Goal: Information Seeking & Learning: Learn about a topic

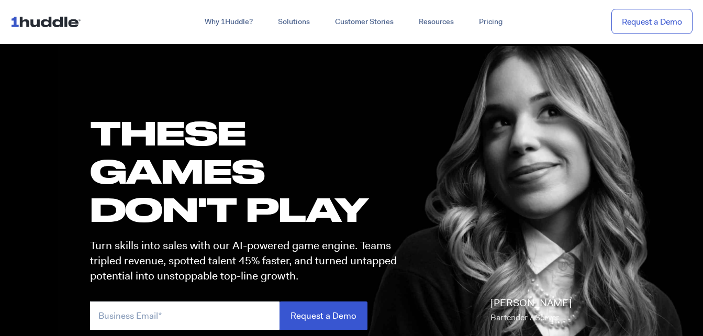
scroll to position [52, 0]
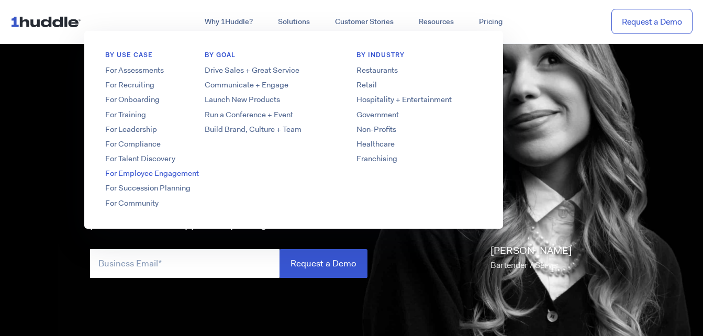
click at [173, 175] on link "For Employee Engagement" at bounding box center [168, 173] width 168 height 11
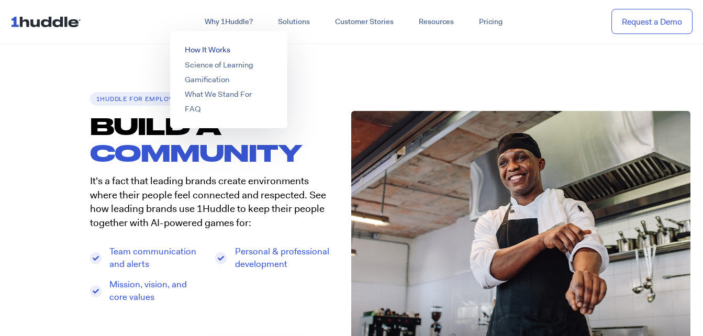
click at [214, 49] on link "How It Works" at bounding box center [208, 49] width 46 height 10
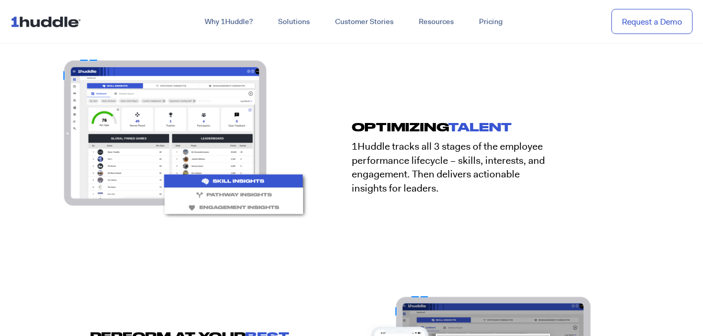
scroll to position [1675, 0]
